Goal: Register for event/course

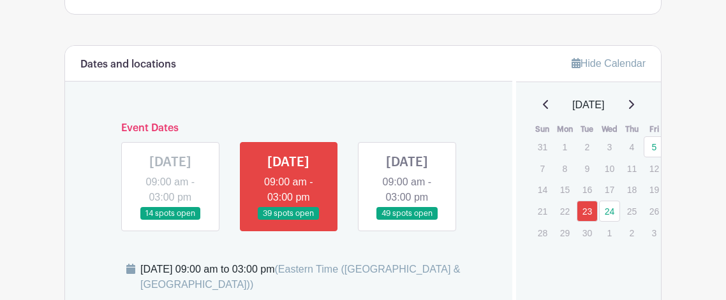
scroll to position [742, 0]
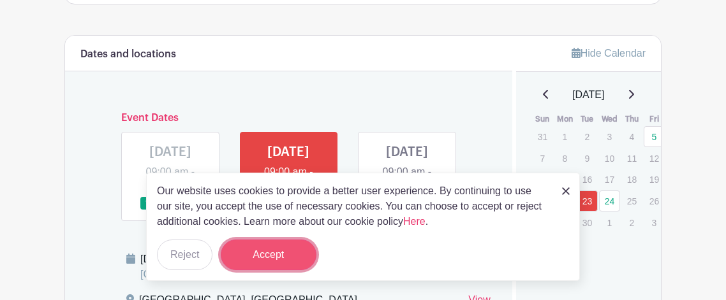
click at [292, 256] on button "Accept" at bounding box center [269, 255] width 96 height 31
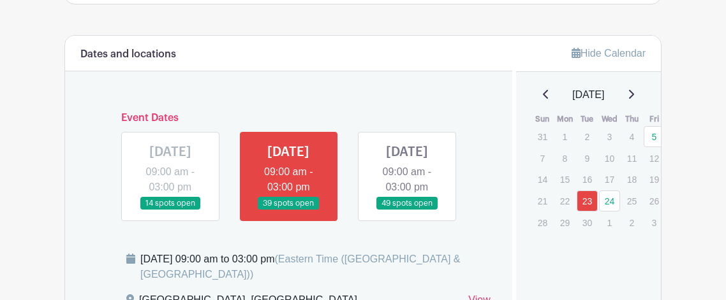
click at [288, 211] on link at bounding box center [288, 211] width 0 height 0
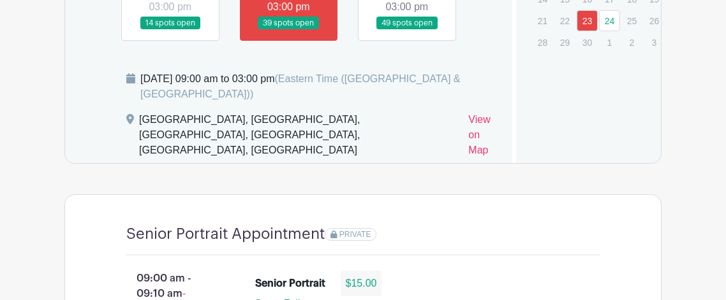
scroll to position [920, 0]
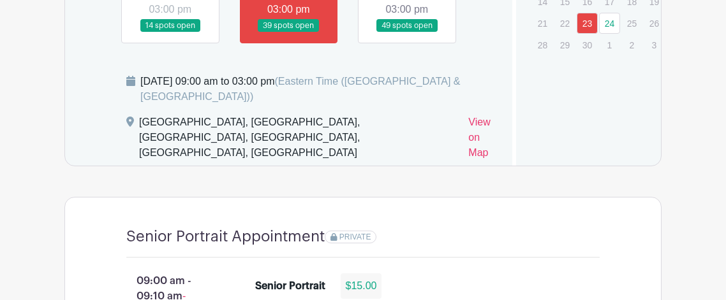
click at [407, 33] on link at bounding box center [407, 33] width 0 height 0
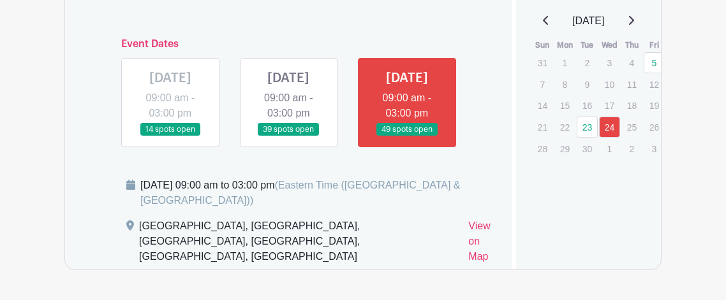
scroll to position [815, 0]
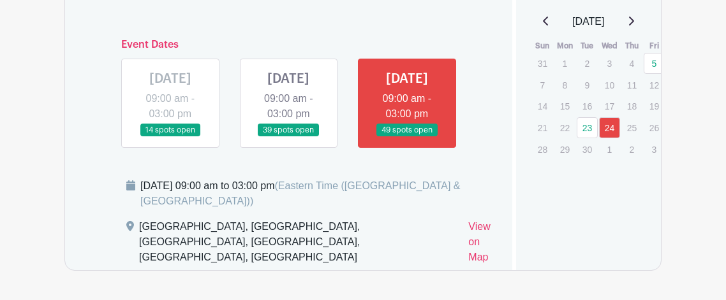
click at [288, 137] on link at bounding box center [288, 137] width 0 height 0
